Goal: Information Seeking & Learning: Learn about a topic

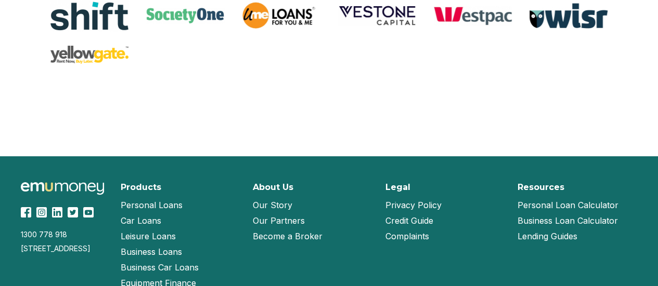
scroll to position [2251, 0]
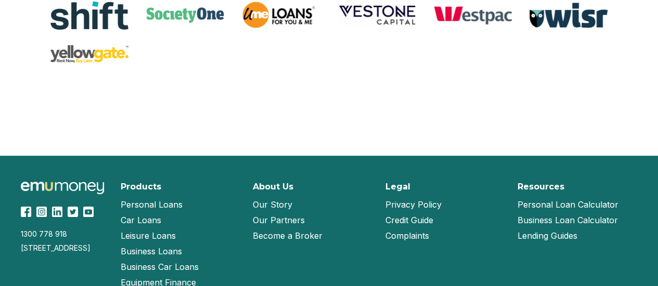
click at [277, 211] on link "Our Story" at bounding box center [273, 205] width 40 height 16
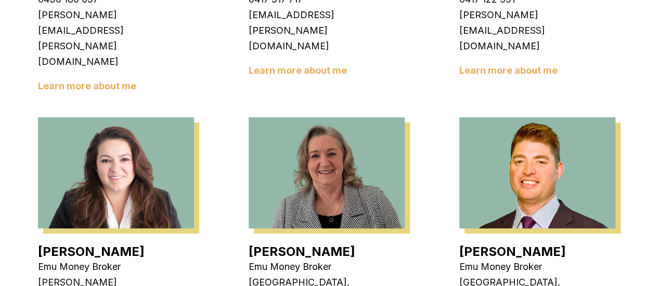
scroll to position [1511, 0]
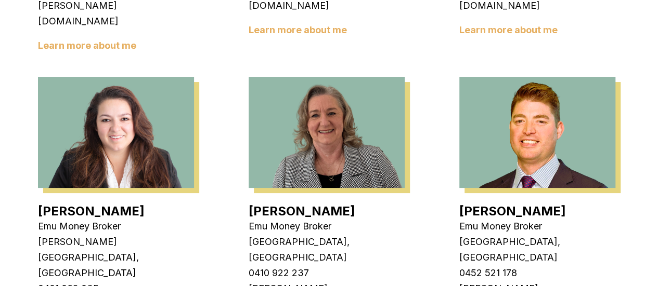
scroll to position [1552, 0]
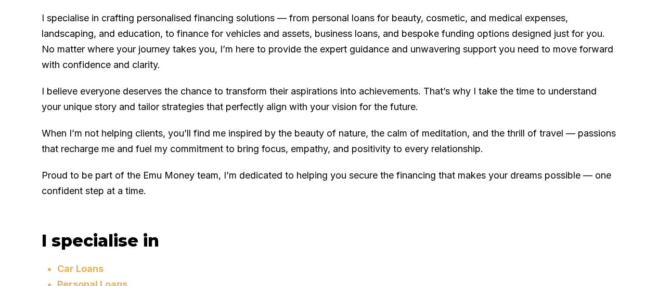
scroll to position [673, 0]
drag, startPoint x: 0, startPoint y: 0, endPoint x: 120, endPoint y: 240, distance: 268.0
click at [120, 199] on p "Proud to be part of the Emu Money team, I’m dedicated to helping you secure the…" at bounding box center [329, 182] width 574 height 31
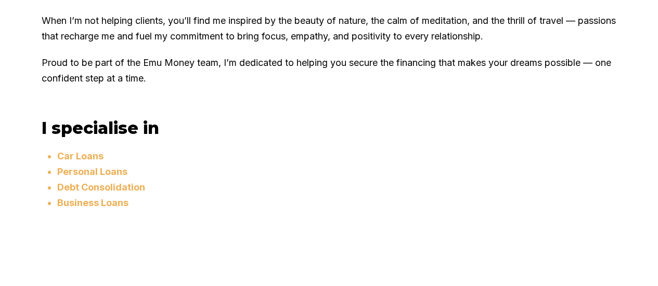
scroll to position [785, 0]
click at [120, 195] on li "Debt Consolidation" at bounding box center [336, 187] width 559 height 16
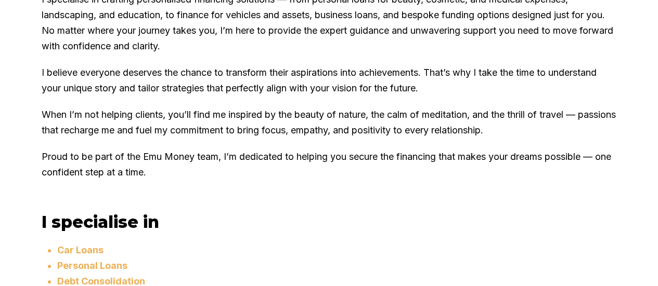
scroll to position [694, 0]
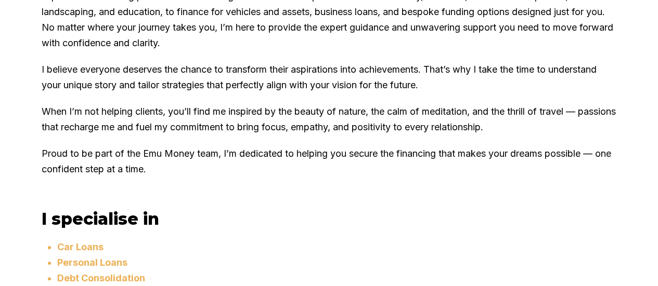
click at [120, 188] on div "About Me Hello, I’m Santina Laura, an Italian finance broker with over 25 years…" at bounding box center [329, 40] width 574 height 295
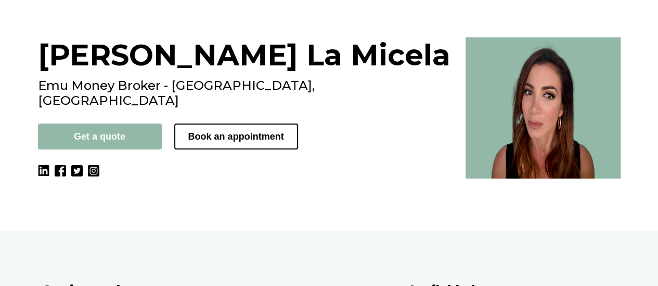
scroll to position [0, 0]
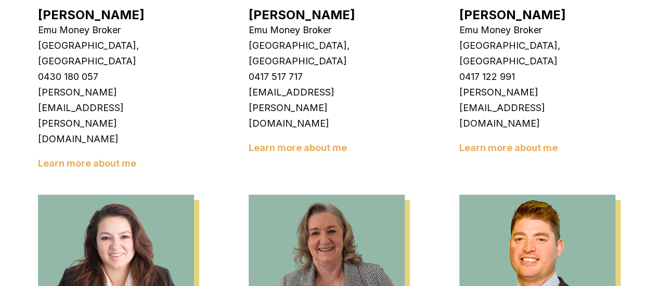
scroll to position [1406, 0]
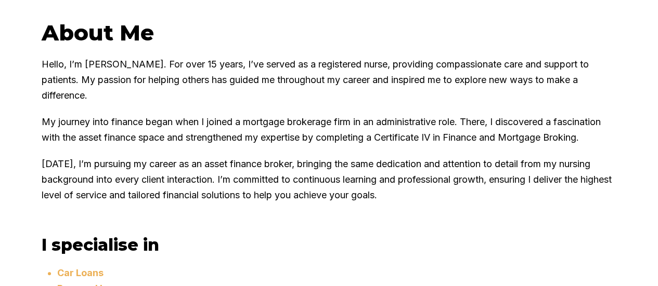
scroll to position [568, 0]
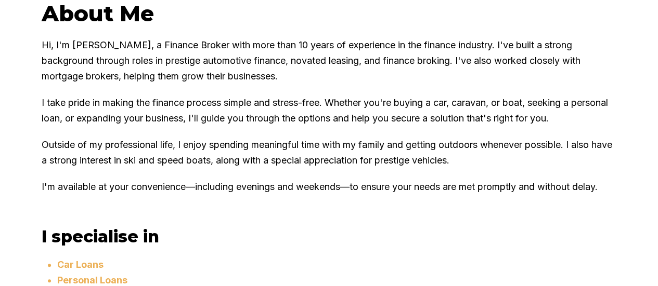
scroll to position [593, 0]
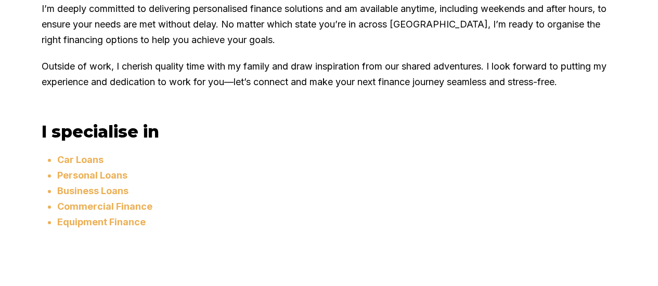
scroll to position [682, 0]
drag, startPoint x: 0, startPoint y: 0, endPoint x: 542, endPoint y: 187, distance: 573.4
click at [542, 141] on h3 "I specialise in" at bounding box center [329, 131] width 574 height 20
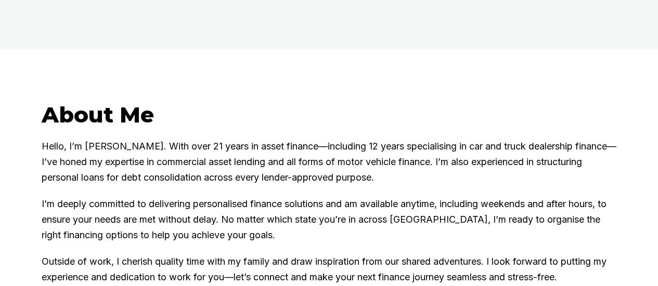
scroll to position [483, 0]
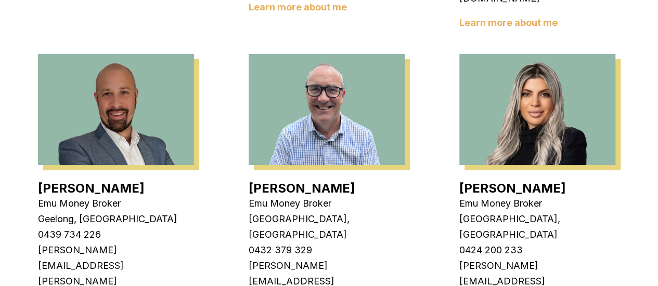
scroll to position [642, 0]
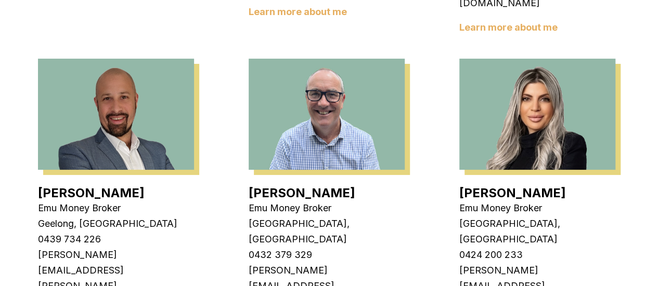
click at [491, 186] on link "Evette Abdo" at bounding box center [512, 193] width 107 height 15
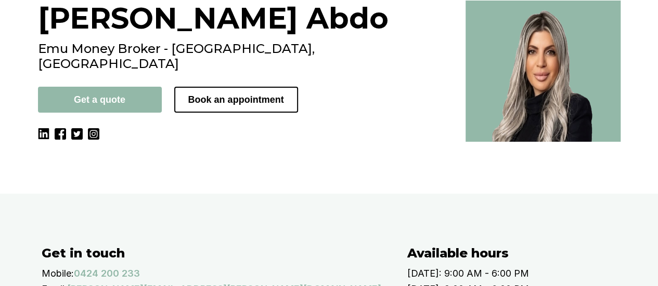
scroll to position [104, 0]
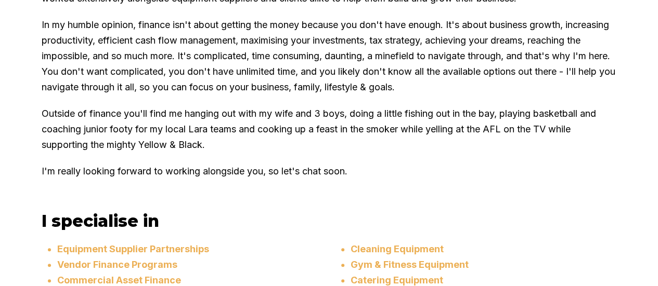
scroll to position [773, 0]
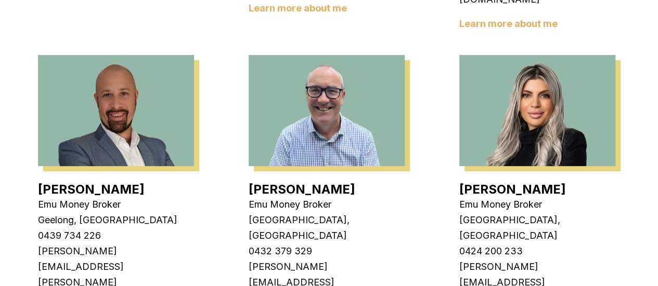
scroll to position [645, 0]
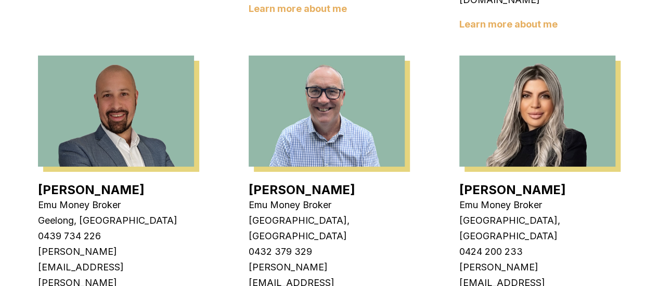
click at [305, 182] on link "Adam Howell" at bounding box center [301, 189] width 107 height 15
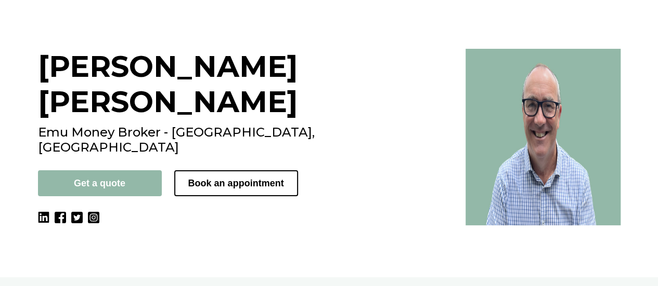
scroll to position [55, 0]
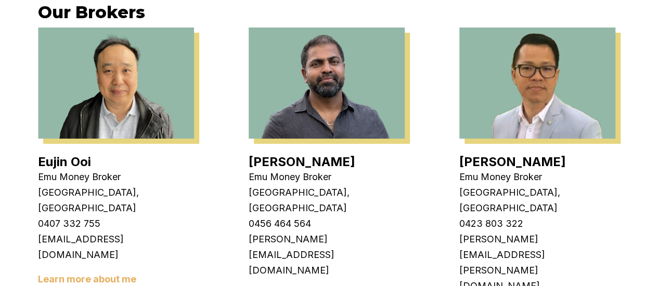
scroll to position [360, 0]
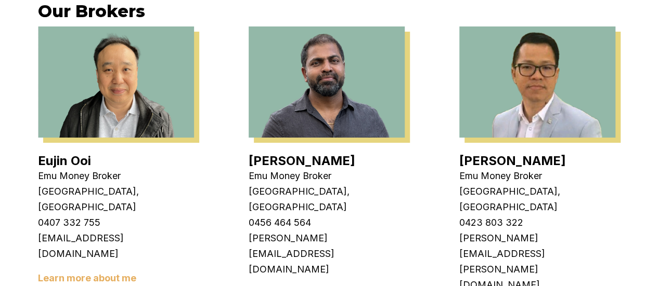
click at [290, 159] on link "Krish Babu" at bounding box center [301, 160] width 107 height 15
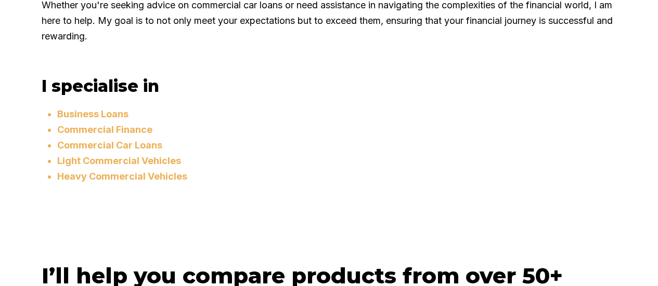
scroll to position [859, 0]
